Goal: Information Seeking & Learning: Compare options

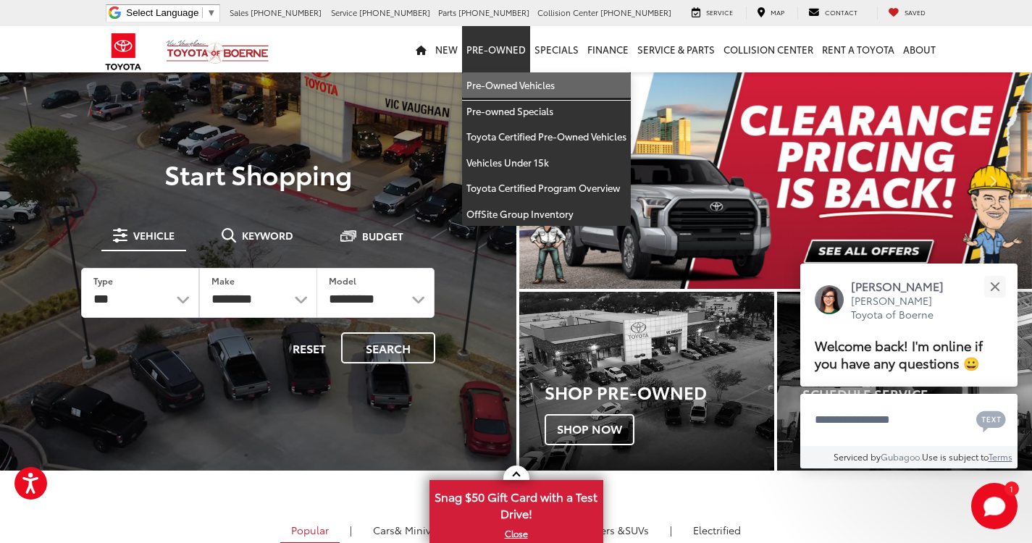
click at [548, 90] on link "Pre-Owned Vehicles" at bounding box center [546, 85] width 169 height 26
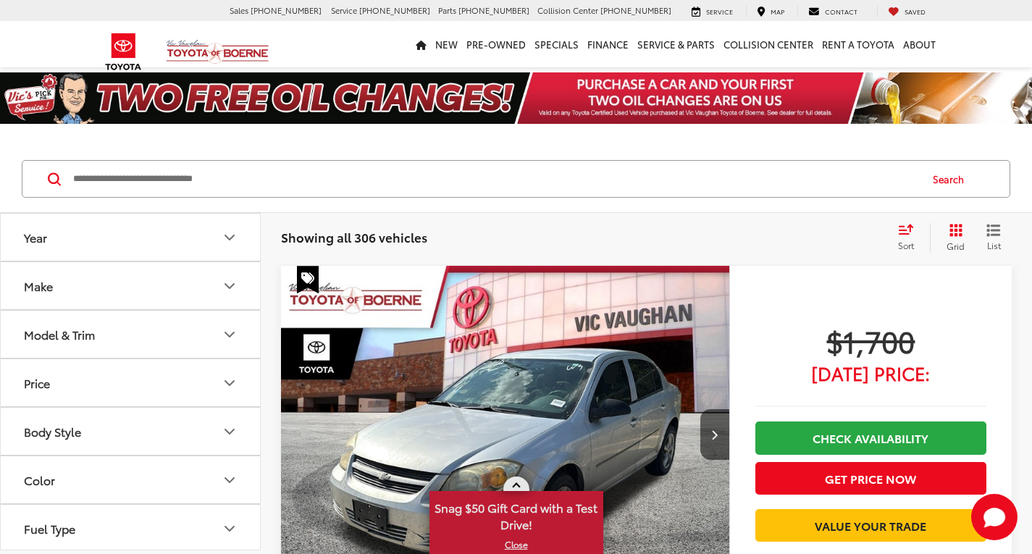
click at [516, 485] on span at bounding box center [516, 487] width 8 height 8
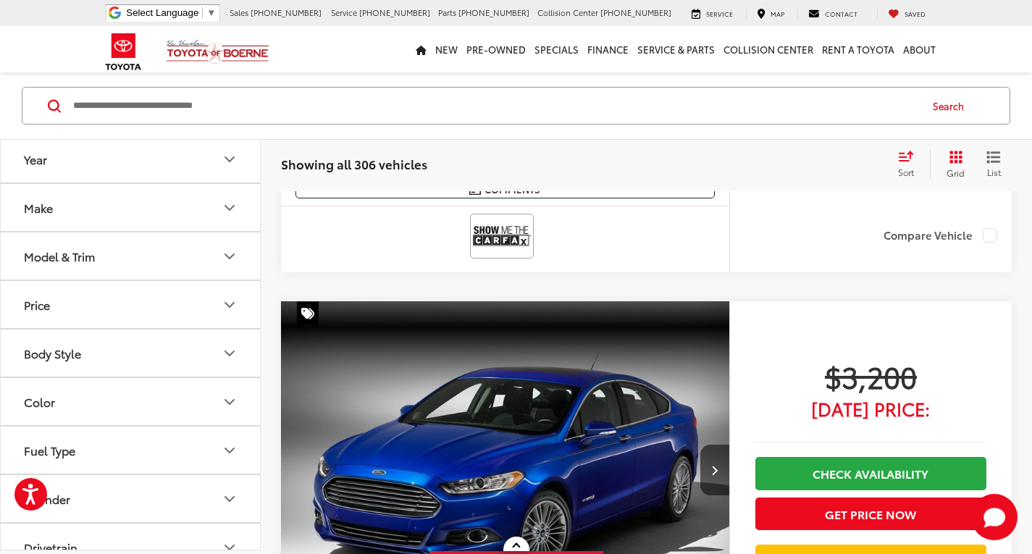
scroll to position [2028, 0]
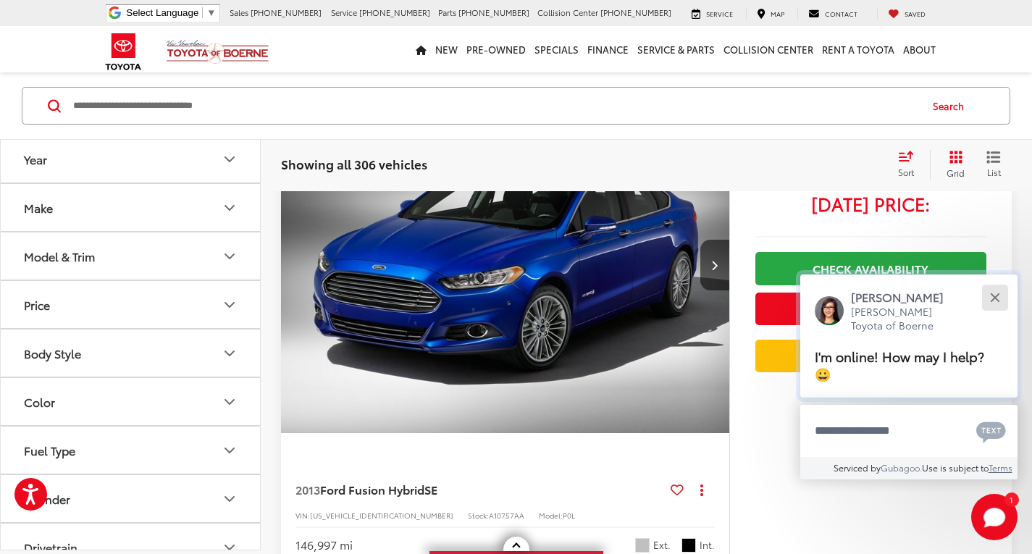
click at [997, 289] on button "Close" at bounding box center [994, 297] width 31 height 31
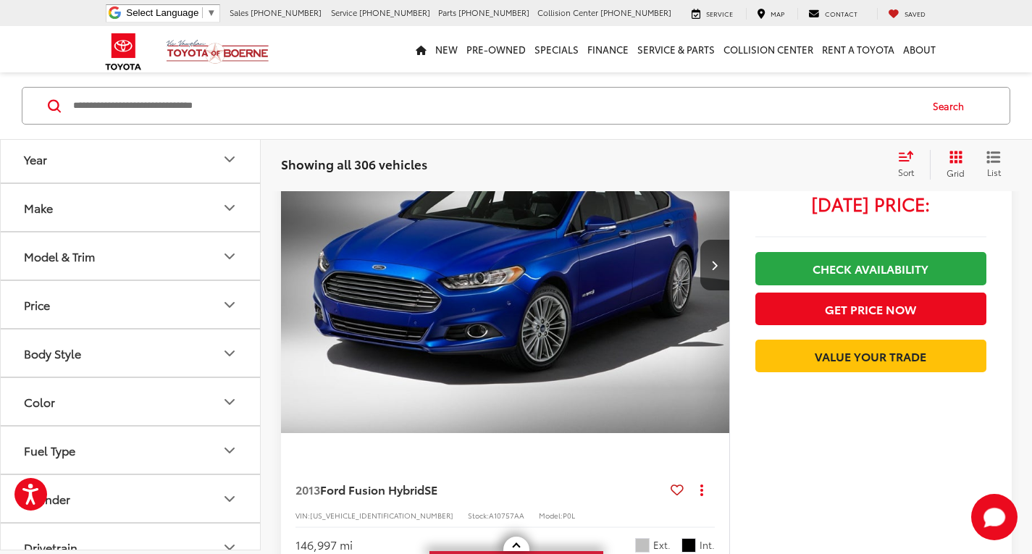
drag, startPoint x: 248, startPoint y: 119, endPoint x: 235, endPoint y: 119, distance: 13.1
click at [248, 119] on input "Search by Make, Model, or Keyword" at bounding box center [495, 105] width 847 height 35
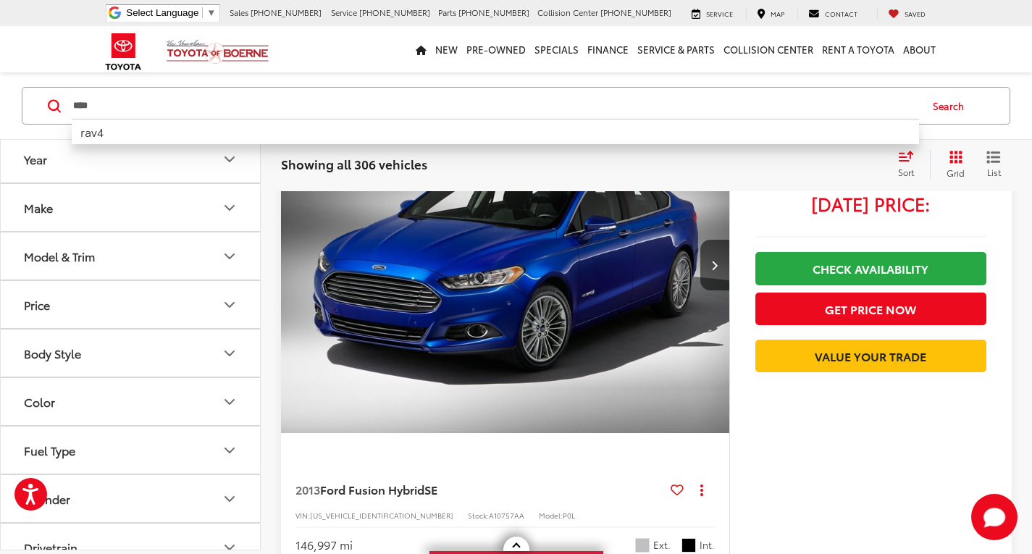
type input "****"
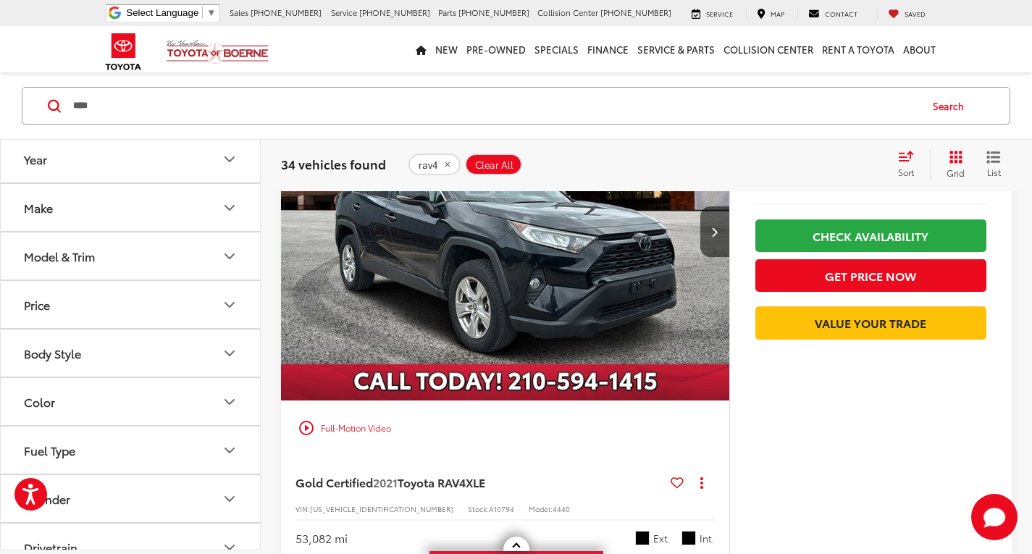
scroll to position [1522, 0]
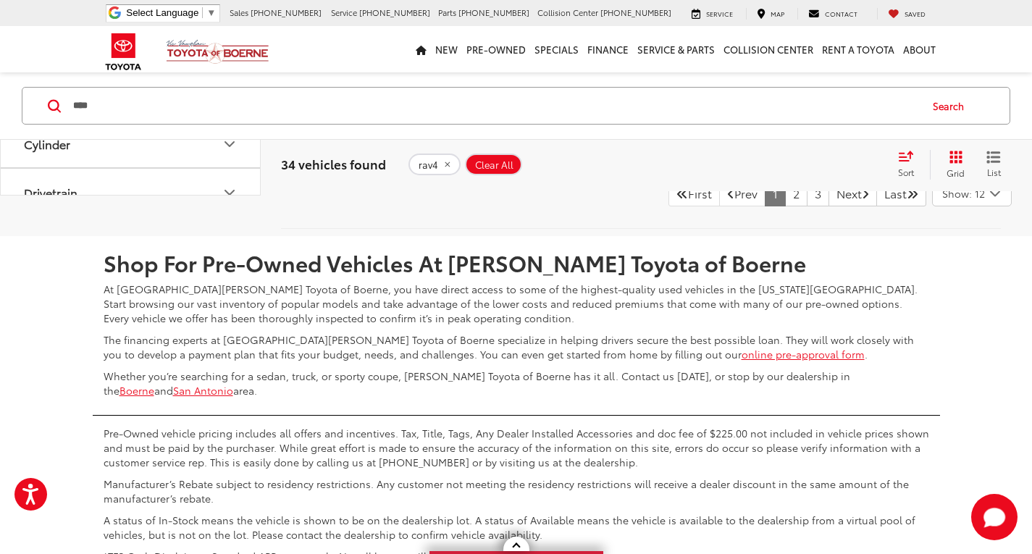
scroll to position [7301, 0]
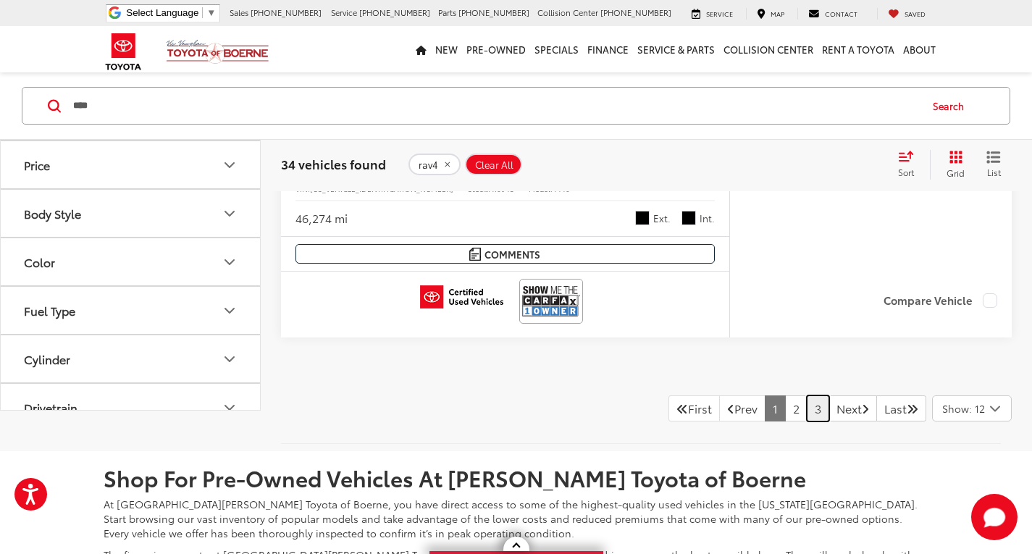
click at [807, 415] on link "3" at bounding box center [818, 408] width 22 height 26
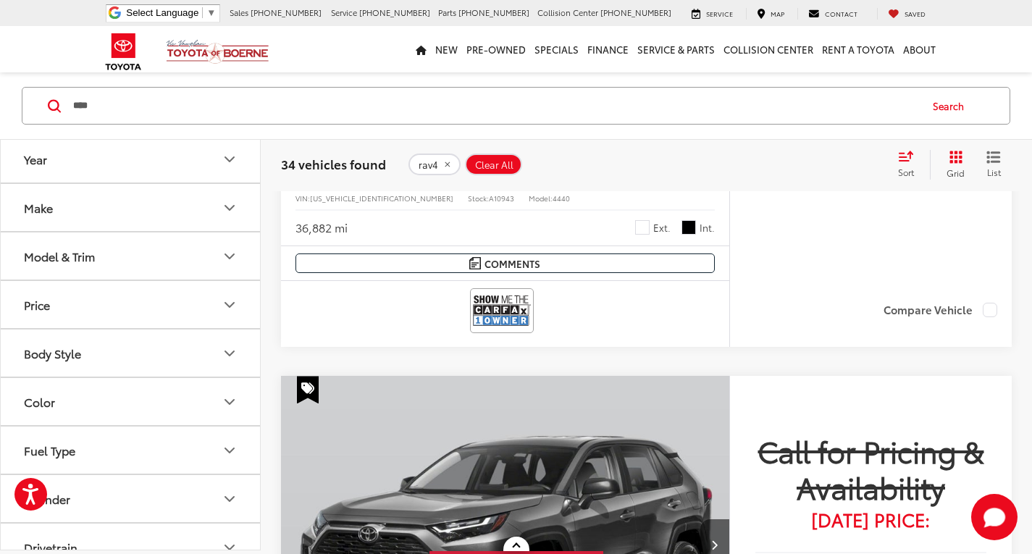
scroll to position [5733, 0]
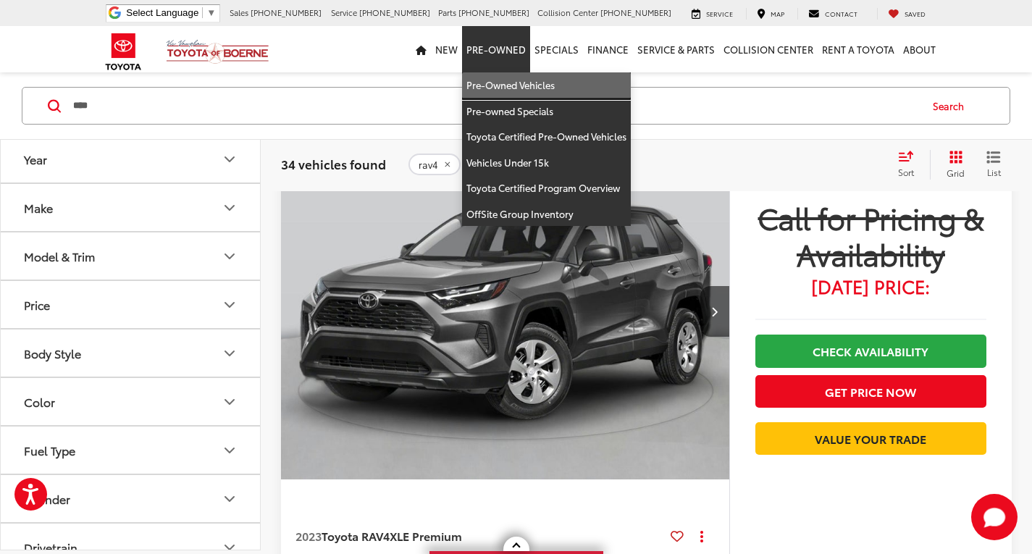
click at [517, 79] on link "Pre-Owned Vehicles" at bounding box center [546, 85] width 169 height 26
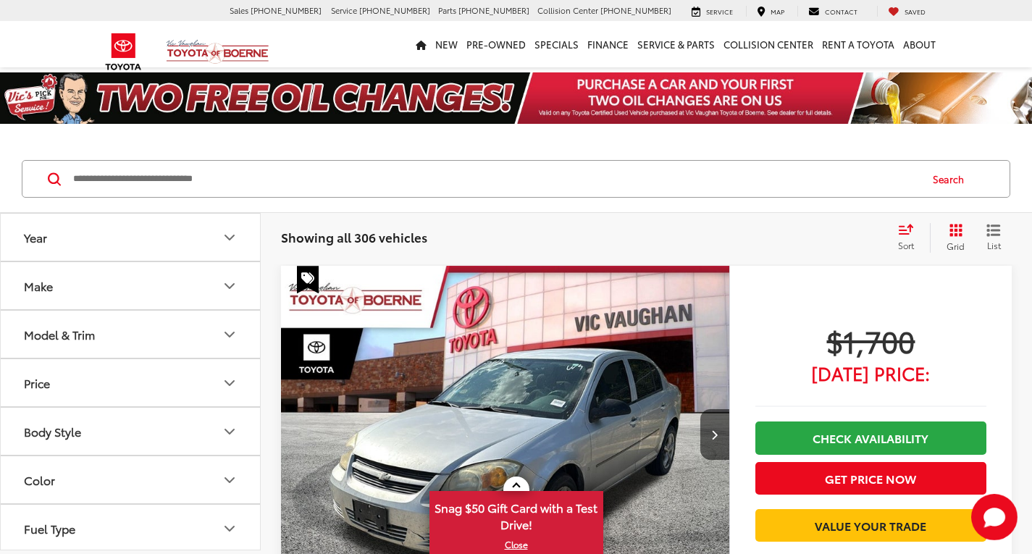
click at [257, 195] on input "Search by Make, Model, or Keyword" at bounding box center [495, 179] width 847 height 35
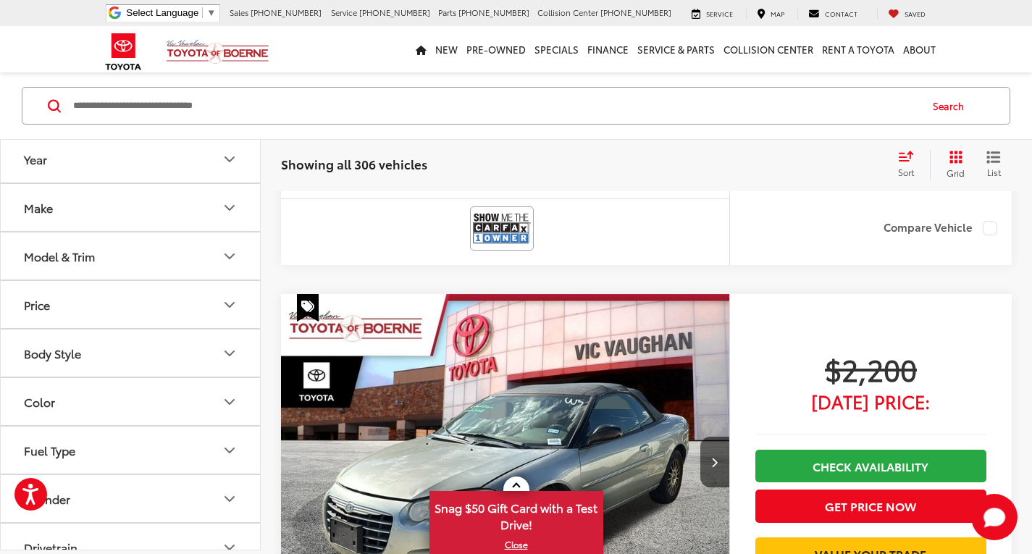
scroll to position [797, 0]
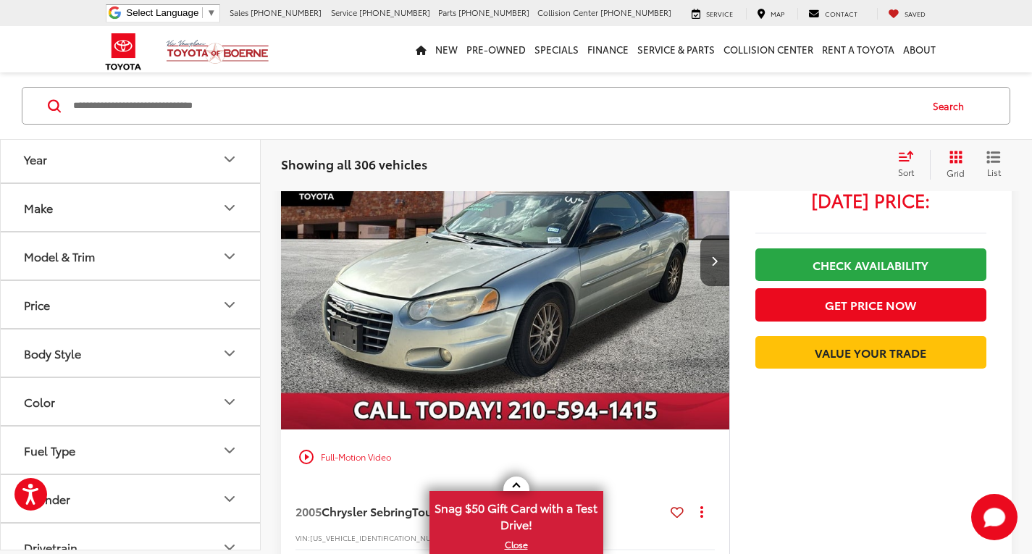
click at [516, 475] on div "play_circle_outline Full-Motion Video" at bounding box center [505, 289] width 448 height 392
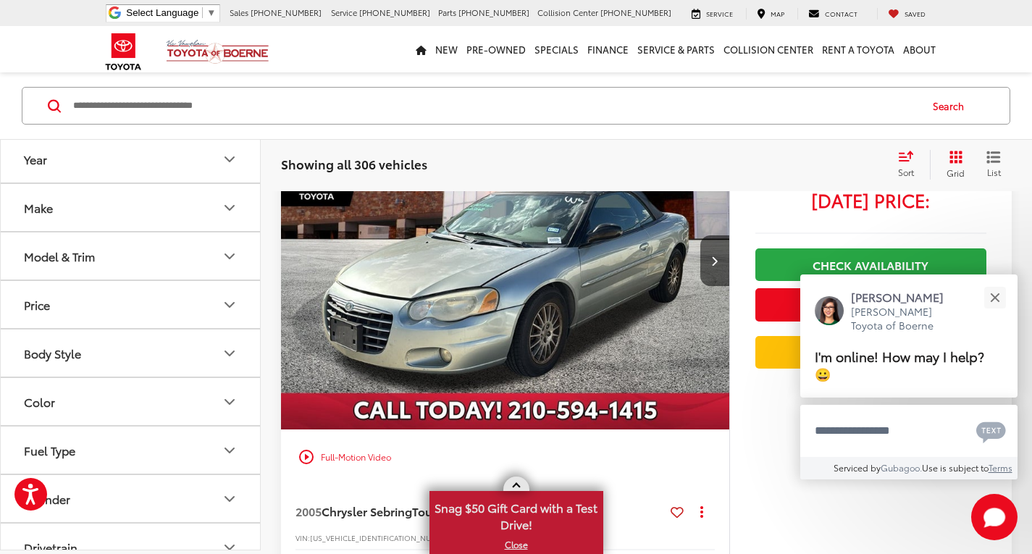
click at [516, 480] on link at bounding box center [516, 484] width 26 height 14
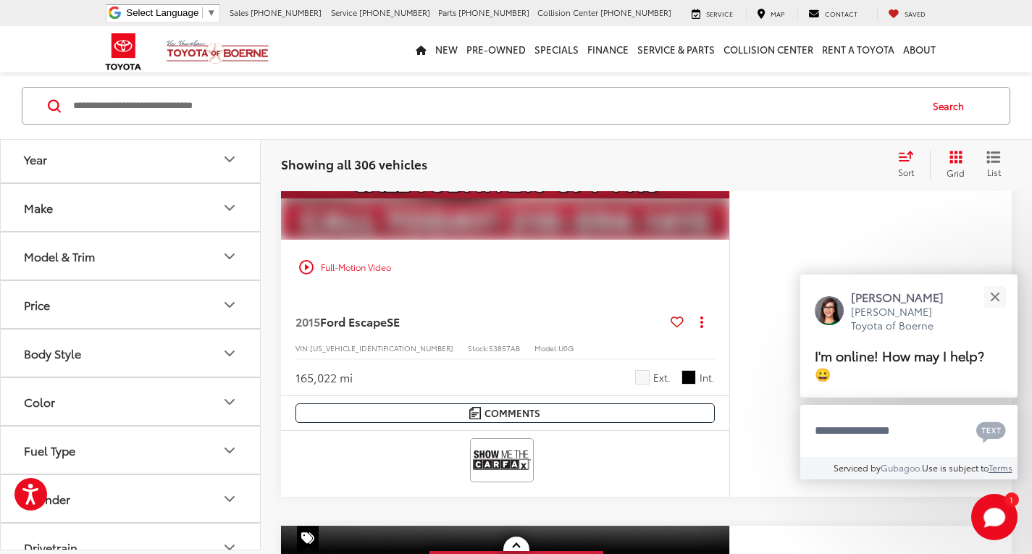
scroll to position [1738, 0]
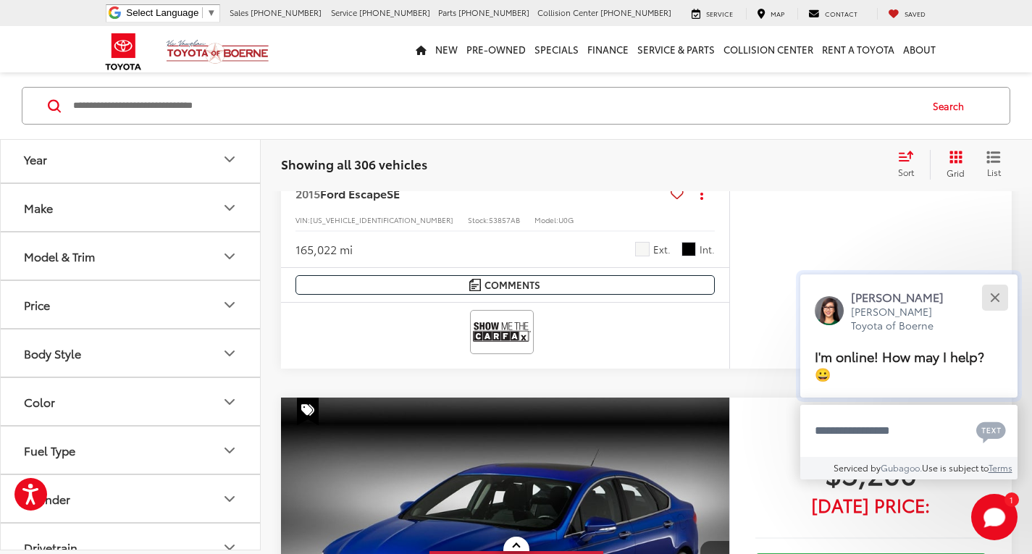
click at [998, 294] on div "Close" at bounding box center [994, 297] width 9 height 9
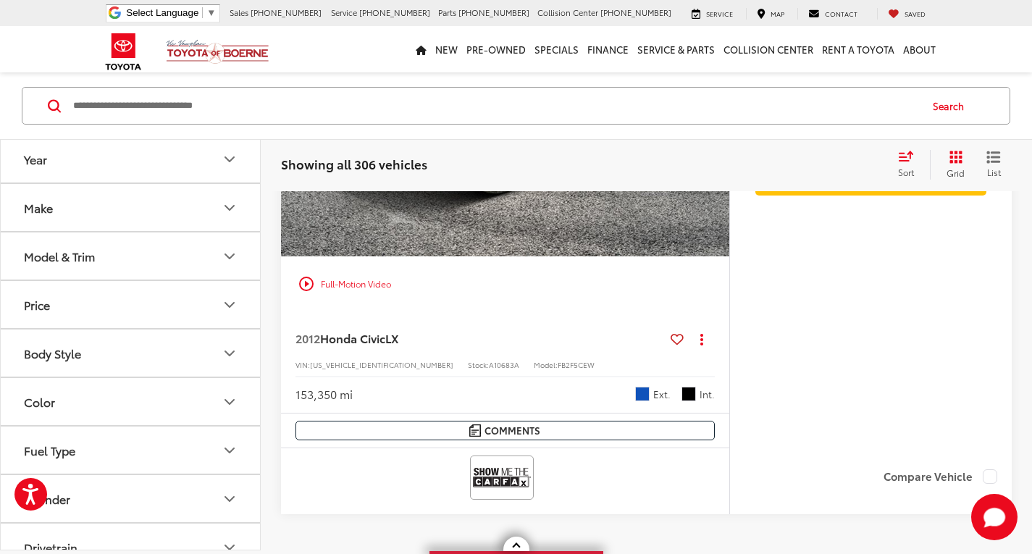
scroll to position [7242, 0]
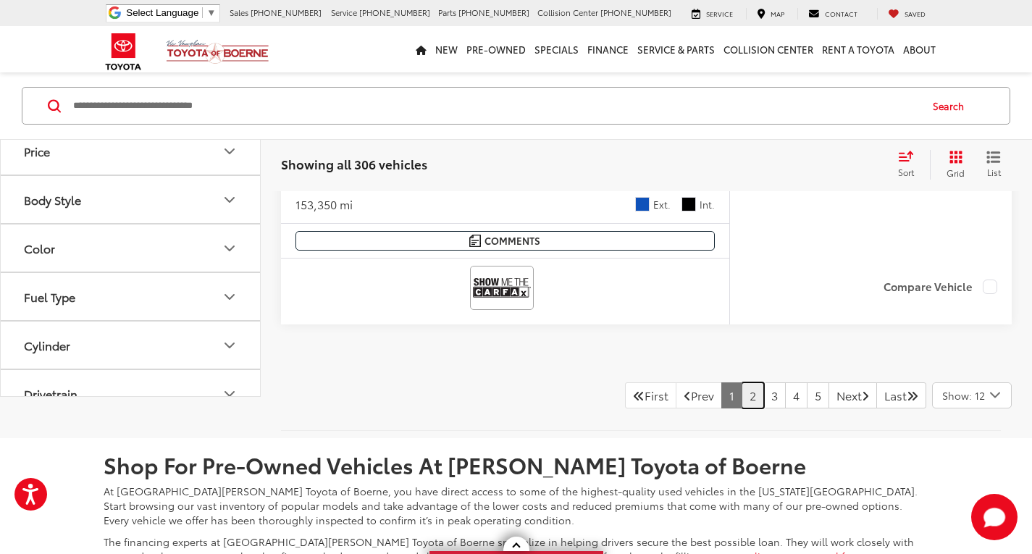
click at [742, 408] on link "2" at bounding box center [753, 395] width 22 height 26
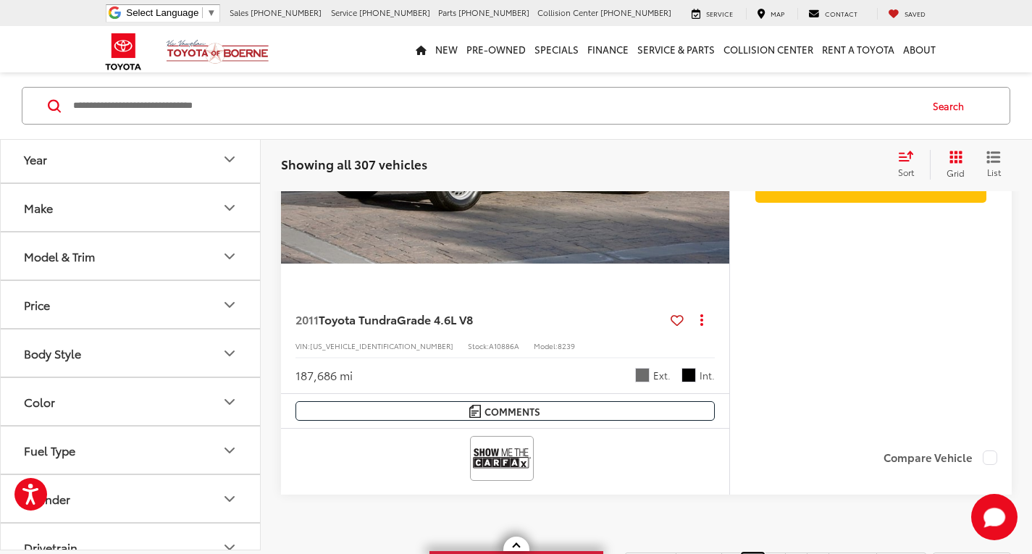
scroll to position [7315, 0]
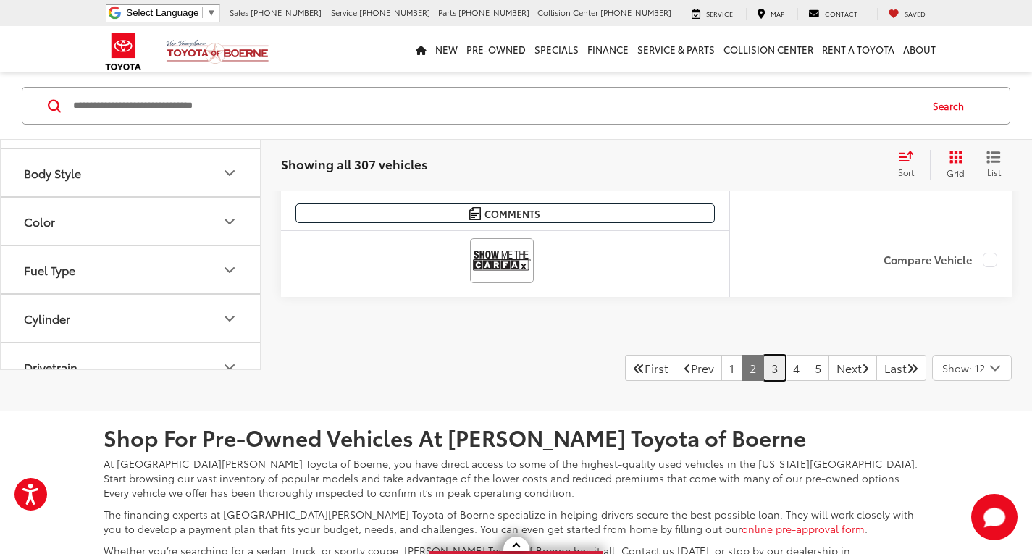
click at [763, 364] on link "3" at bounding box center [774, 368] width 22 height 26
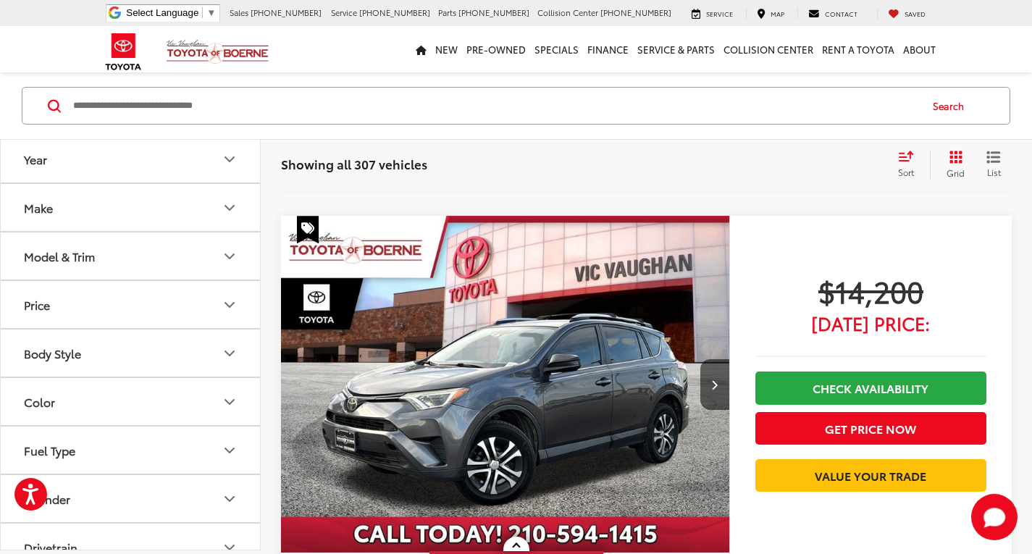
scroll to position [3839, 0]
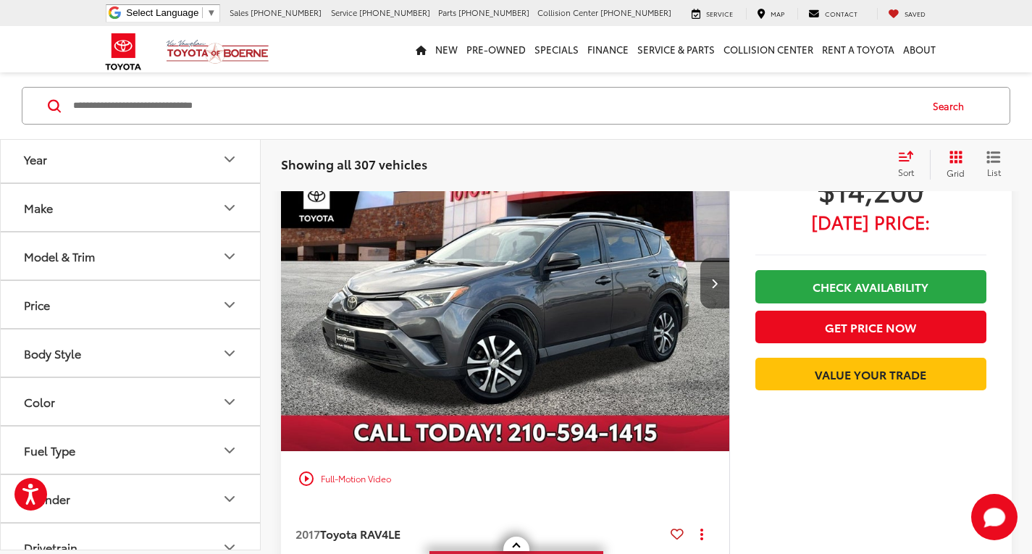
click at [713, 293] on button "Next image" at bounding box center [714, 283] width 29 height 51
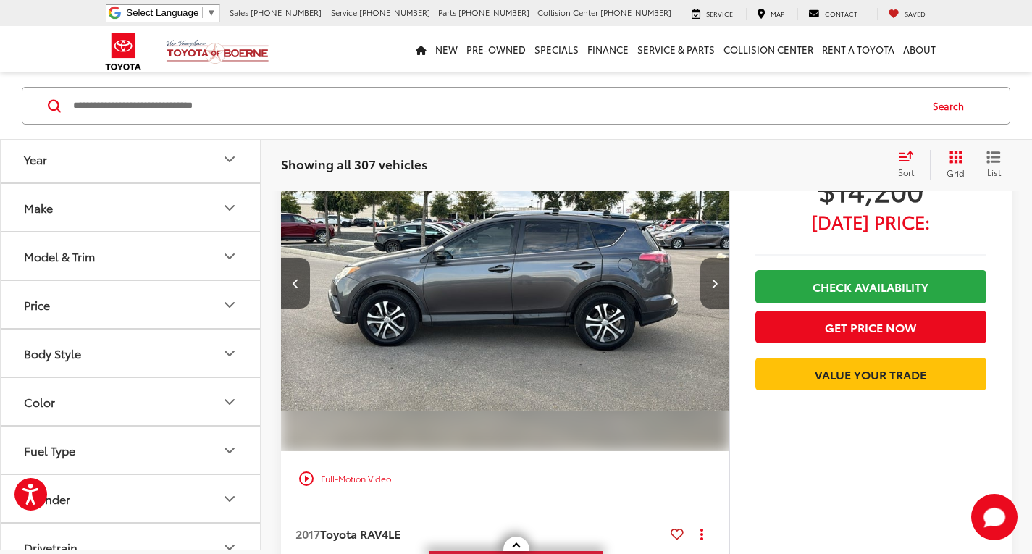
click at [721, 280] on button "Next image" at bounding box center [714, 283] width 29 height 51
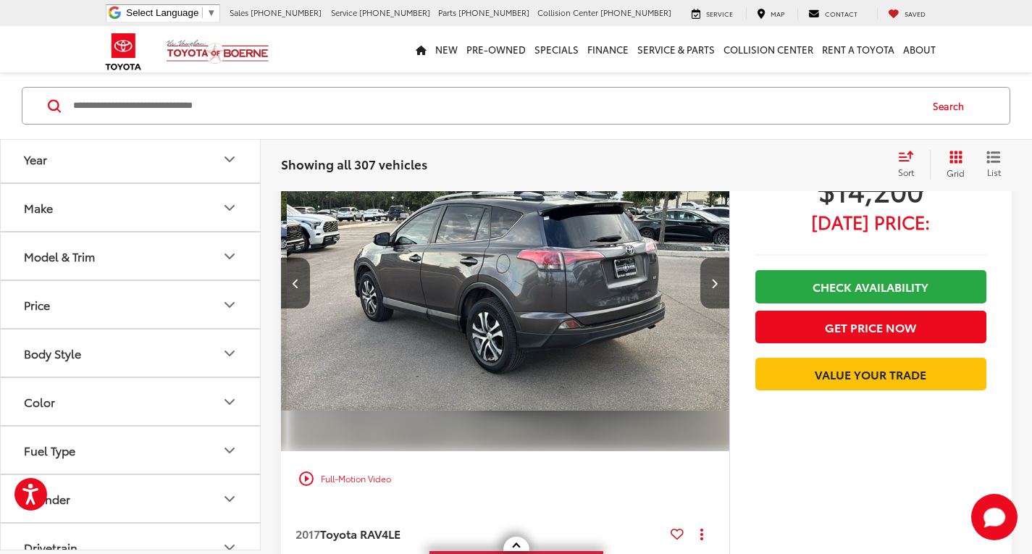
scroll to position [0, 901]
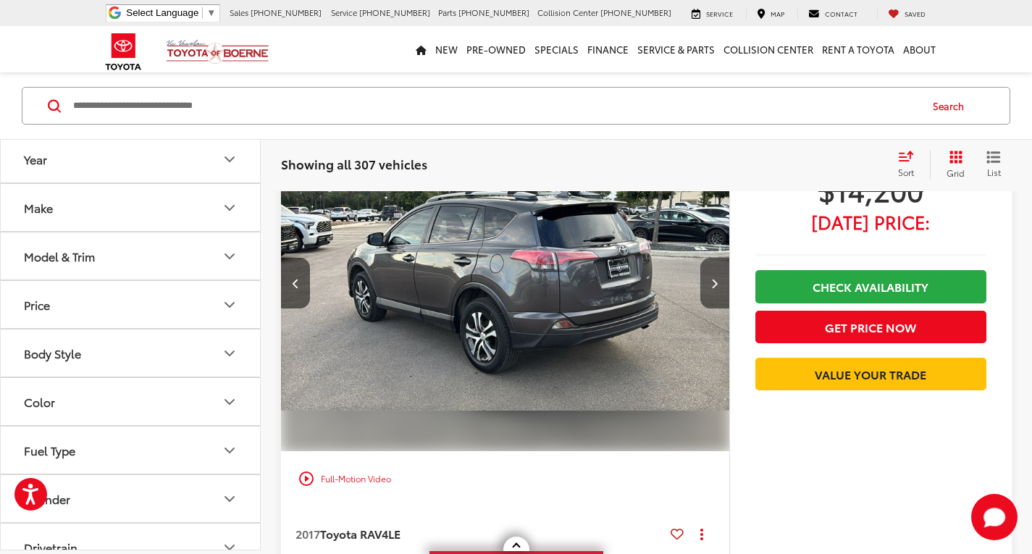
click at [716, 293] on button "Next image" at bounding box center [714, 283] width 29 height 51
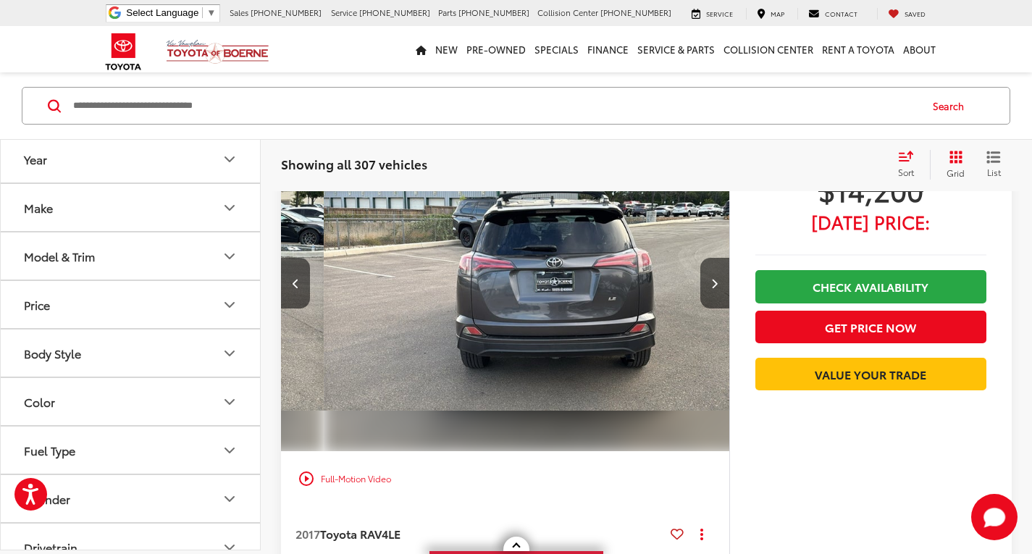
scroll to position [0, 1351]
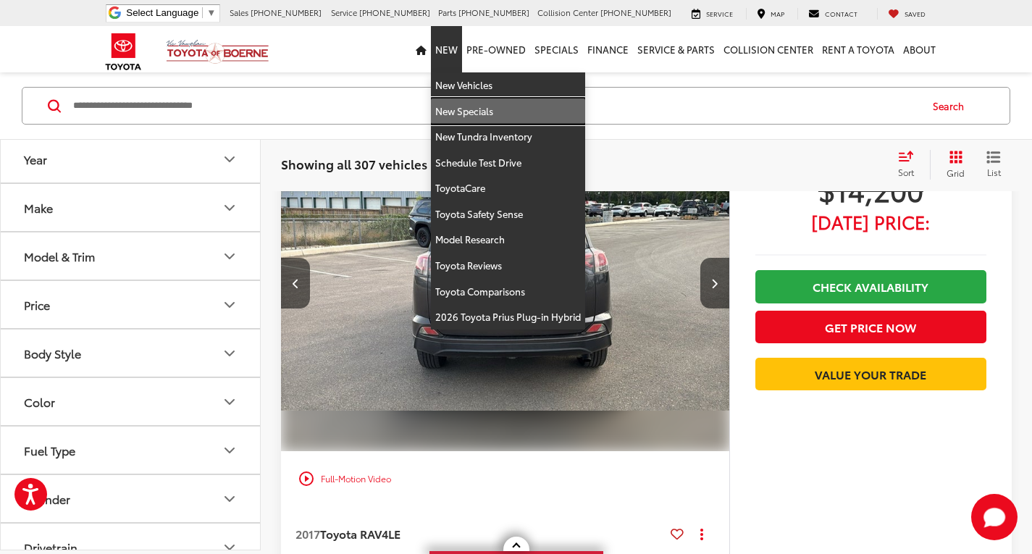
click at [493, 112] on link "New Specials" at bounding box center [508, 111] width 154 height 26
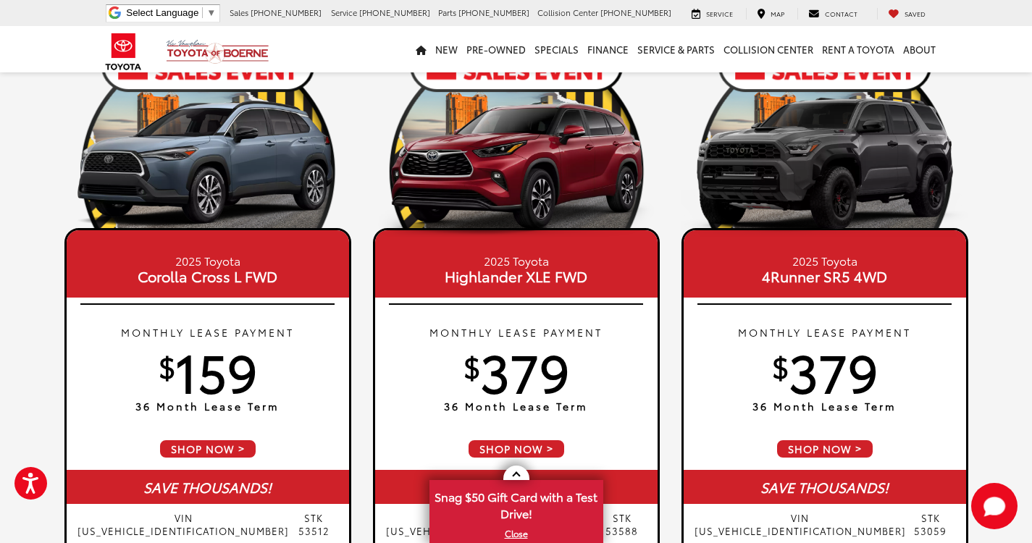
scroll to position [869, 0]
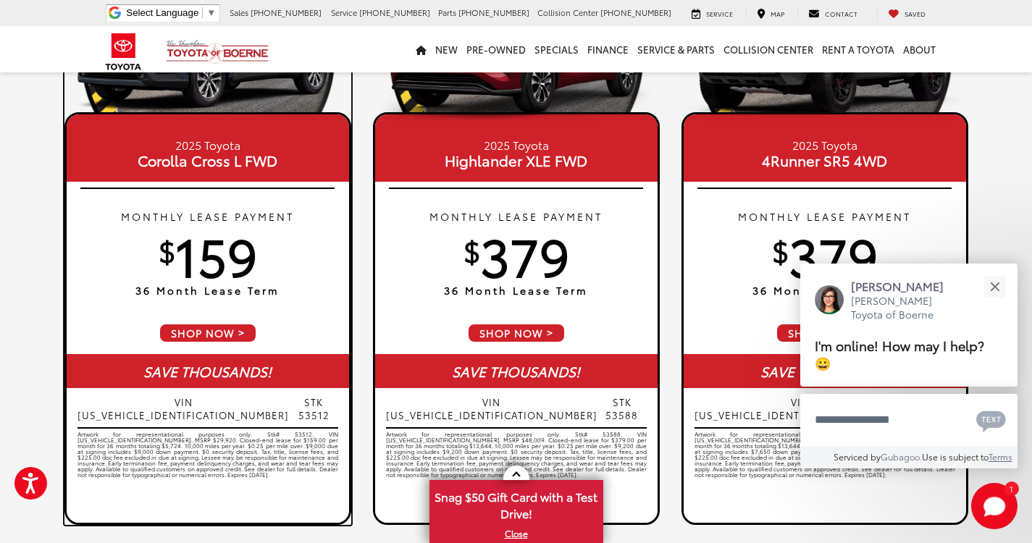
click at [185, 153] on span "Corolla Cross L FWD" at bounding box center [207, 160] width 275 height 14
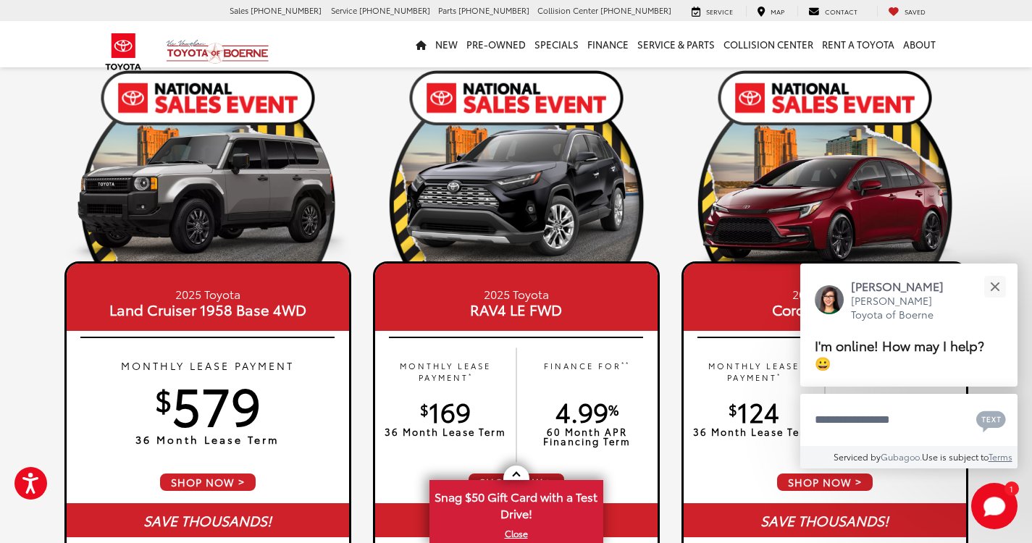
scroll to position [1448, 0]
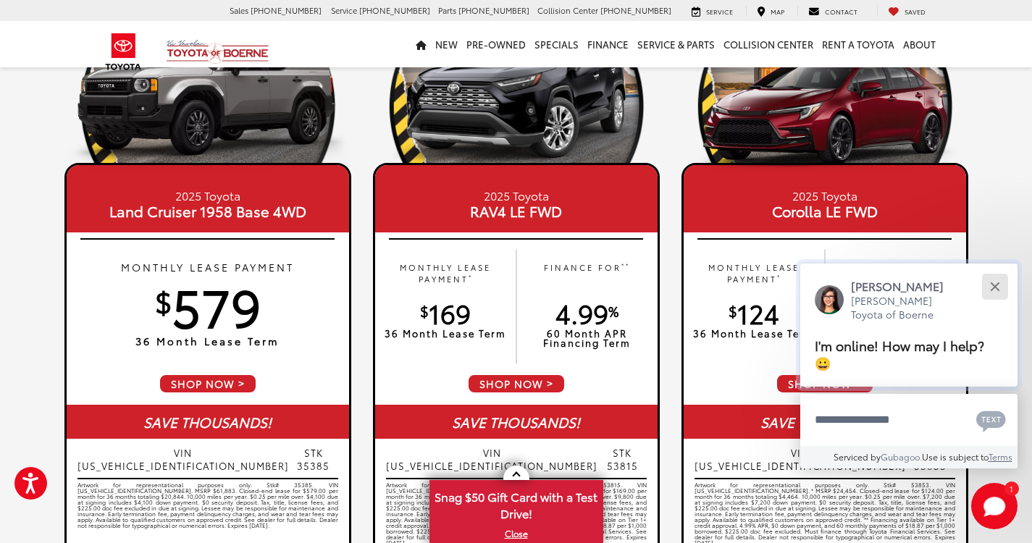
click at [1002, 286] on button "Close" at bounding box center [994, 286] width 31 height 31
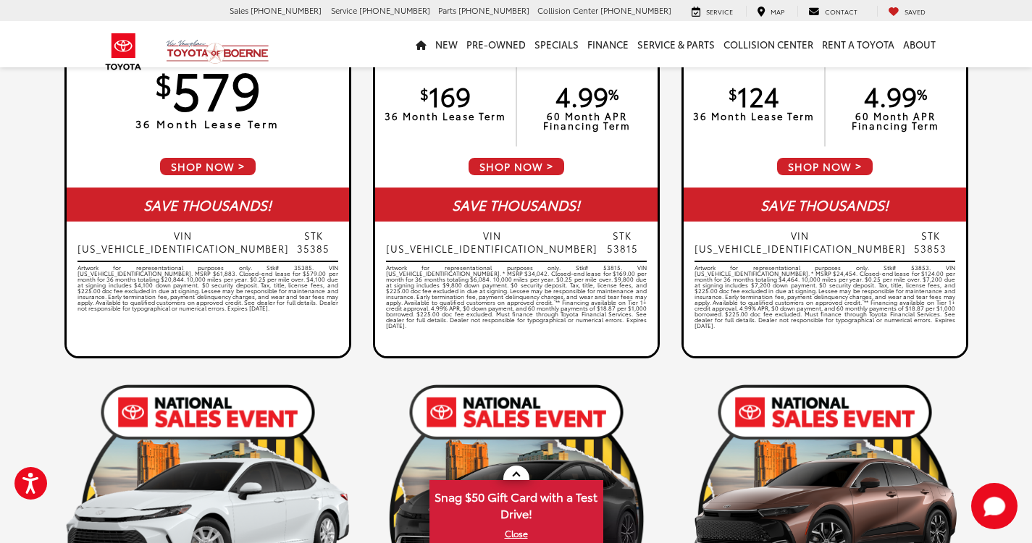
scroll to position [1304, 0]
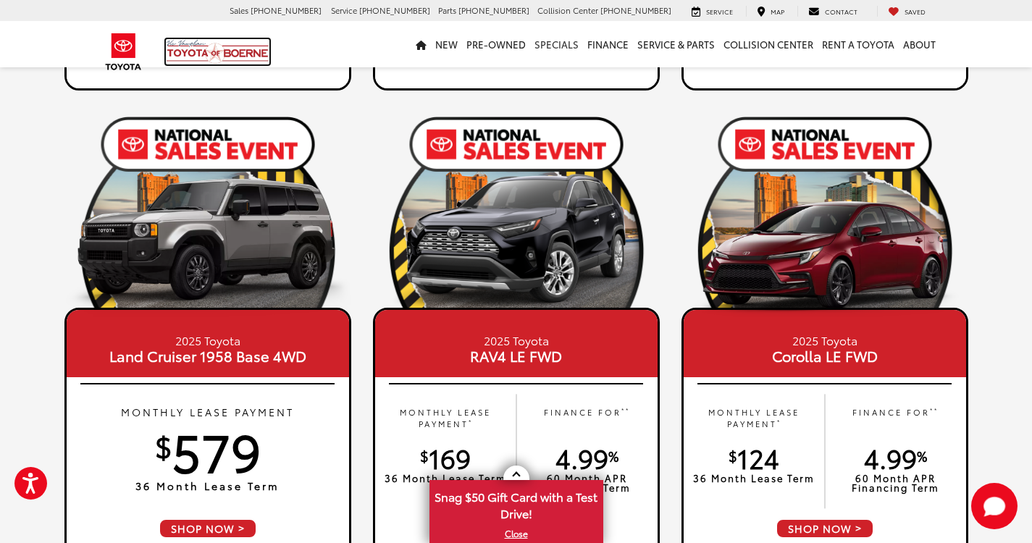
drag, startPoint x: 213, startPoint y: 57, endPoint x: 562, endPoint y: 56, distance: 349.1
click at [213, 57] on img at bounding box center [218, 51] width 104 height 25
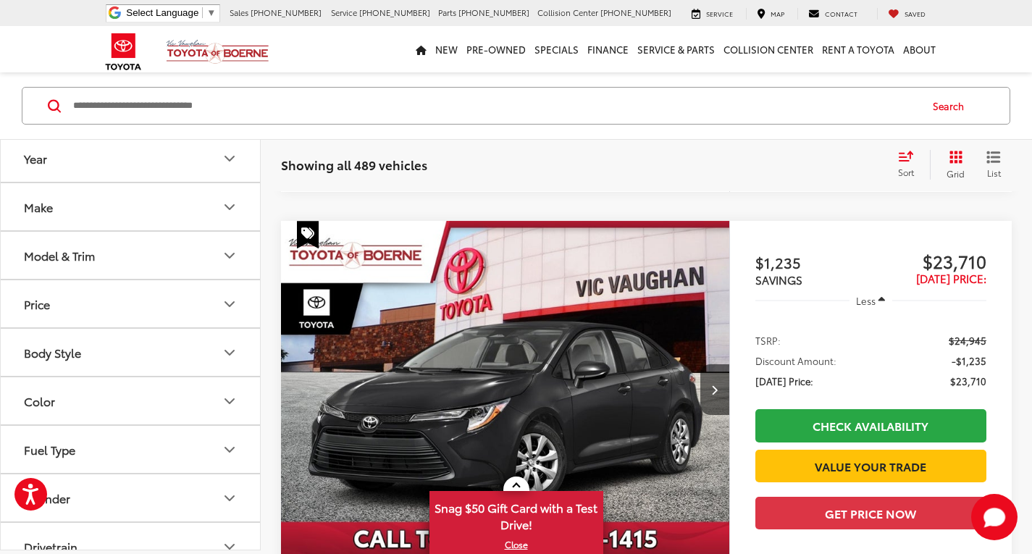
scroll to position [1882, 0]
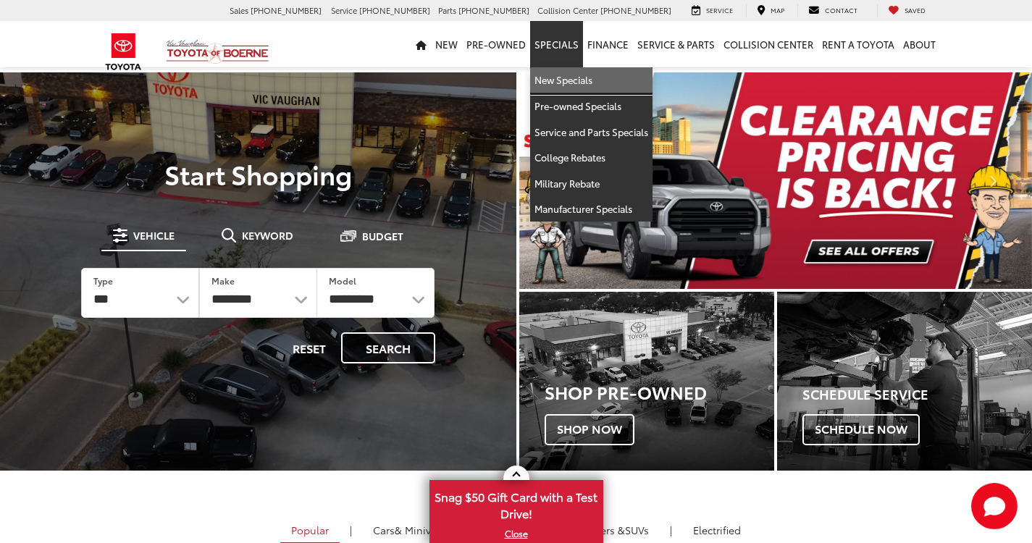
click at [582, 80] on link "New Specials" at bounding box center [591, 80] width 122 height 26
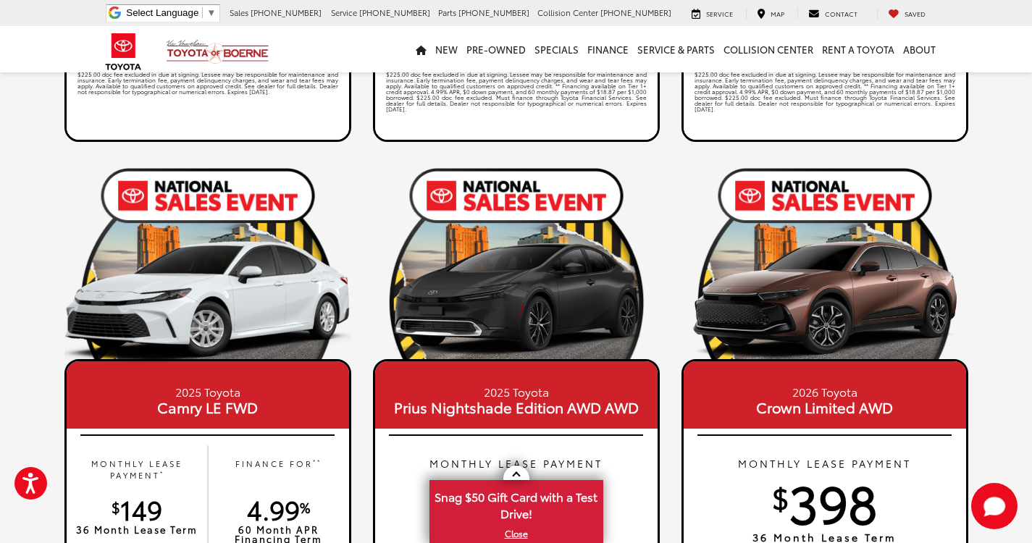
scroll to position [1955, 0]
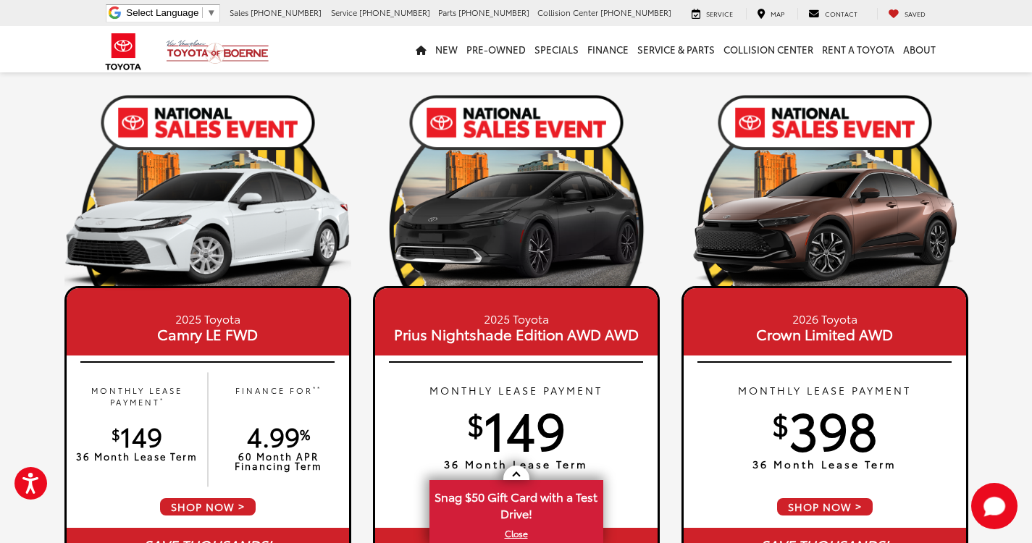
drag, startPoint x: 222, startPoint y: -63, endPoint x: 1010, endPoint y: 246, distance: 847.1
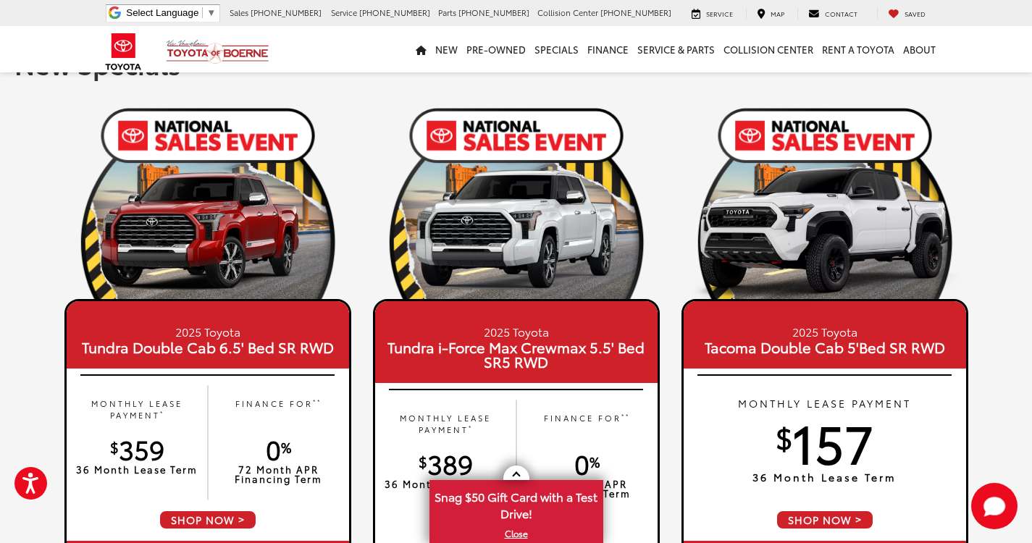
scroll to position [0, 0]
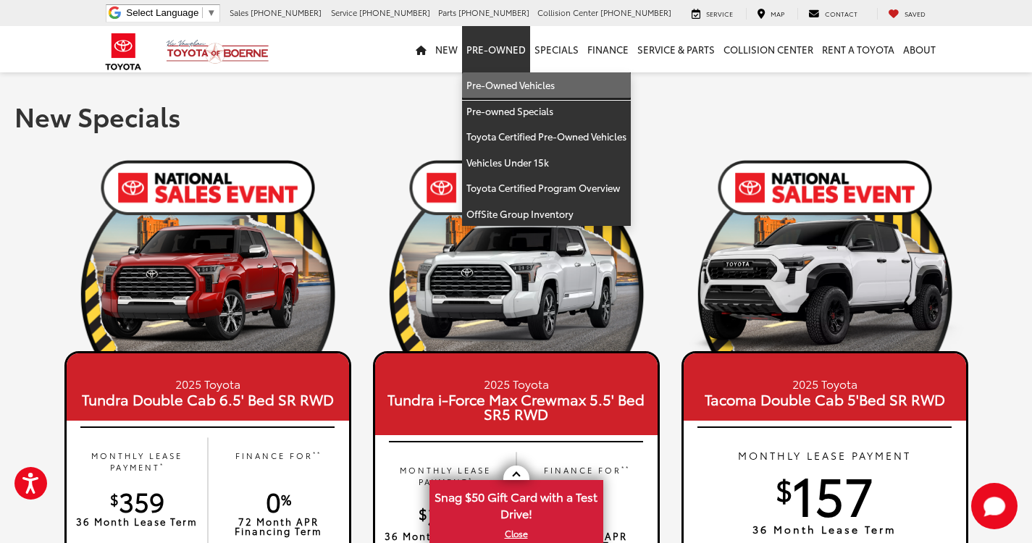
drag, startPoint x: 511, startPoint y: 90, endPoint x: 493, endPoint y: 162, distance: 74.7
click at [510, 91] on link "Pre-Owned Vehicles" at bounding box center [546, 85] width 169 height 26
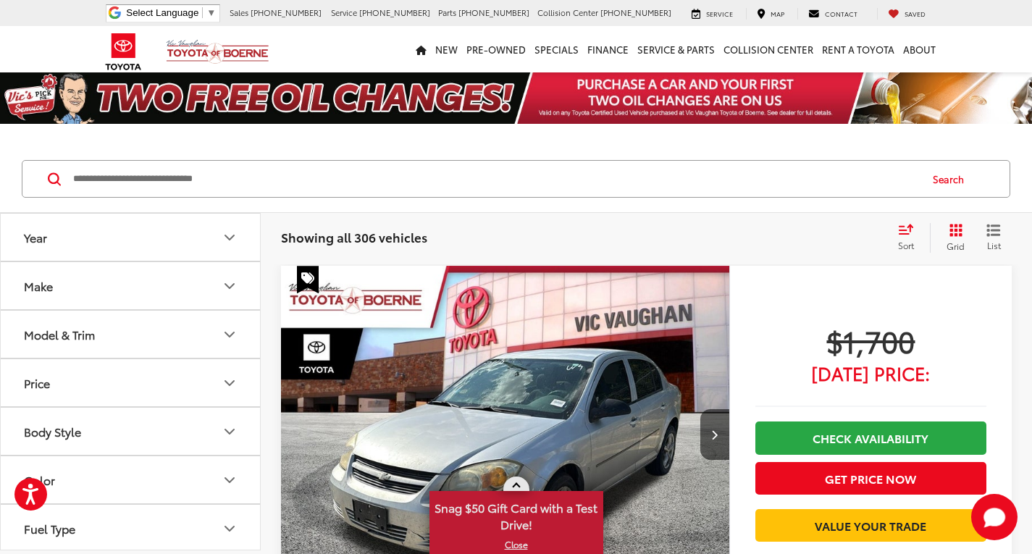
click at [511, 485] on link at bounding box center [516, 484] width 26 height 14
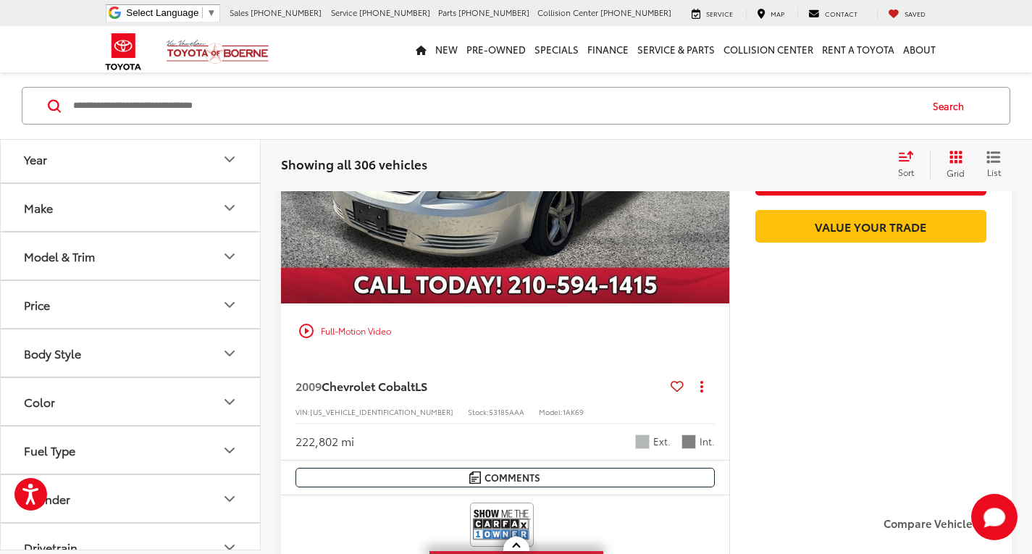
scroll to position [435, 0]
